Goal: Information Seeking & Learning: Learn about a topic

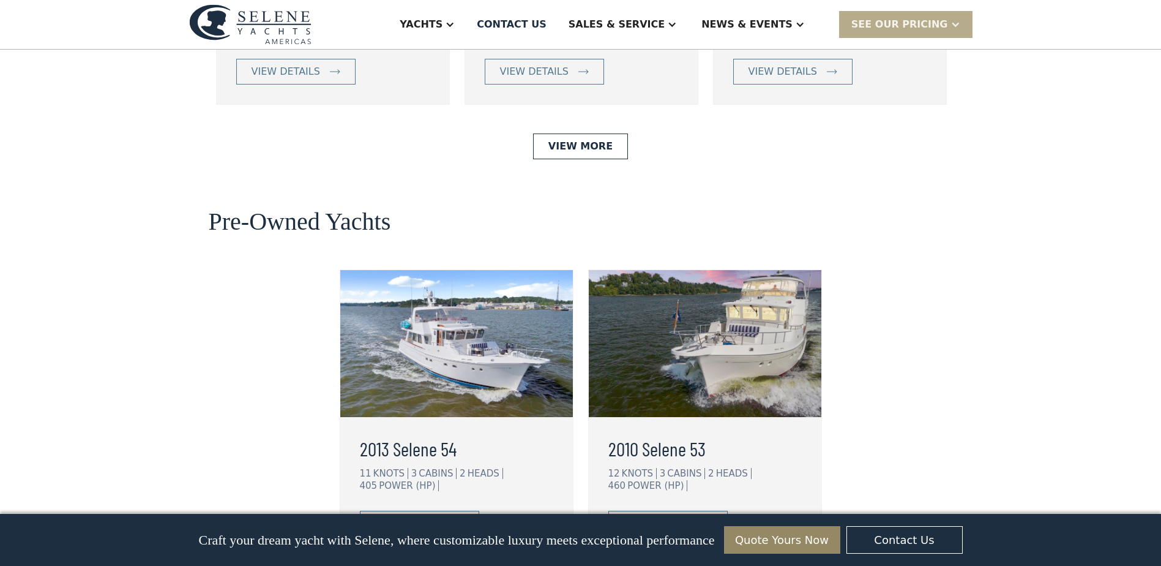
scroll to position [3000, 0]
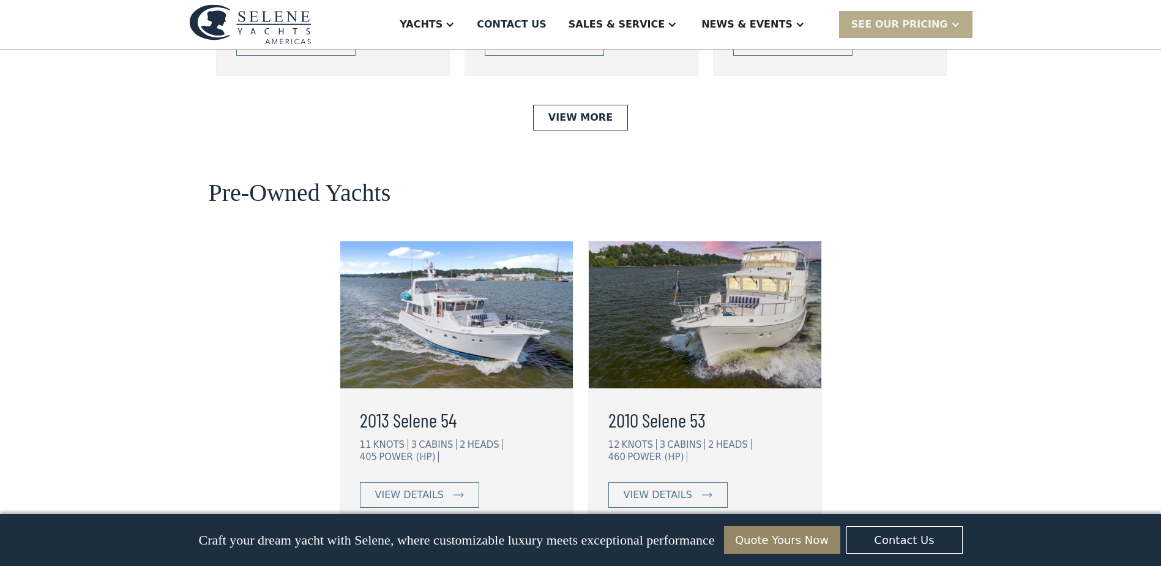
click at [587, 557] on link "View More" at bounding box center [580, 570] width 95 height 26
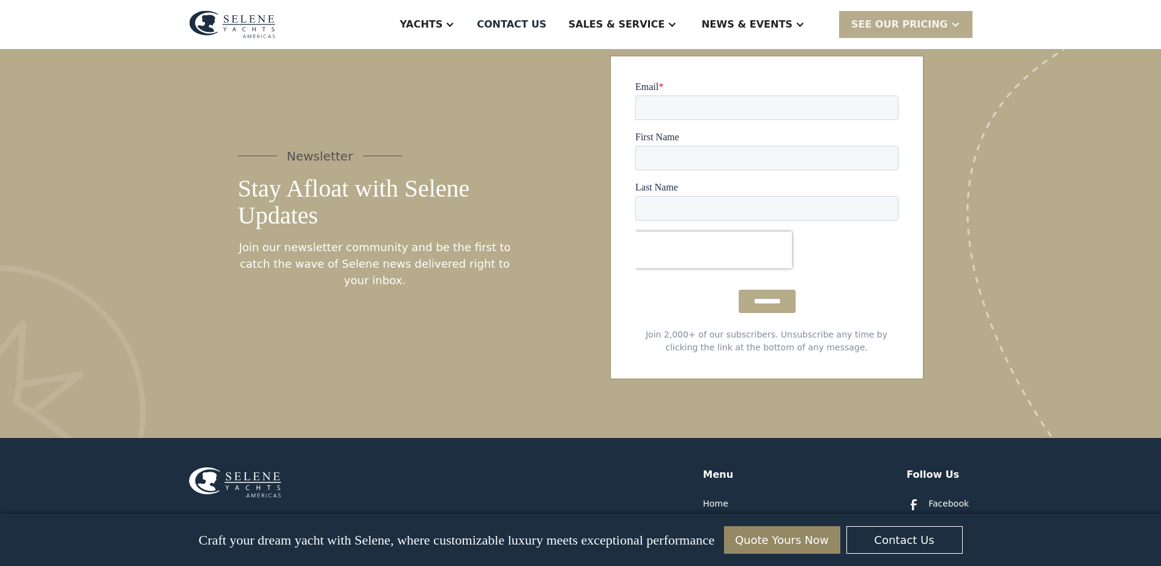
scroll to position [2020, 0]
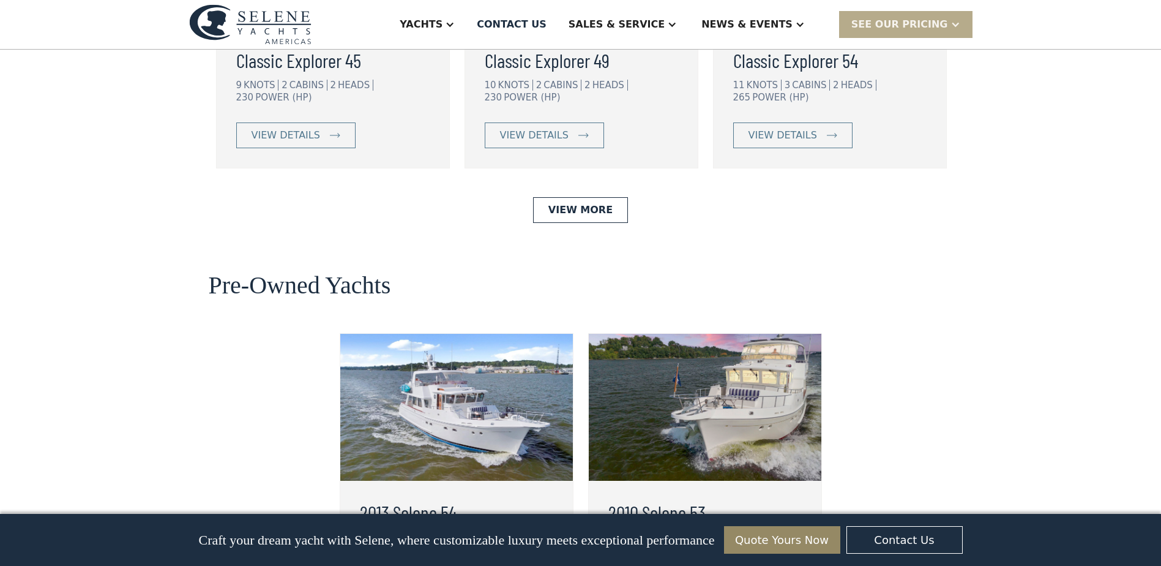
scroll to position [3000, 0]
